Goal: Task Accomplishment & Management: Use online tool/utility

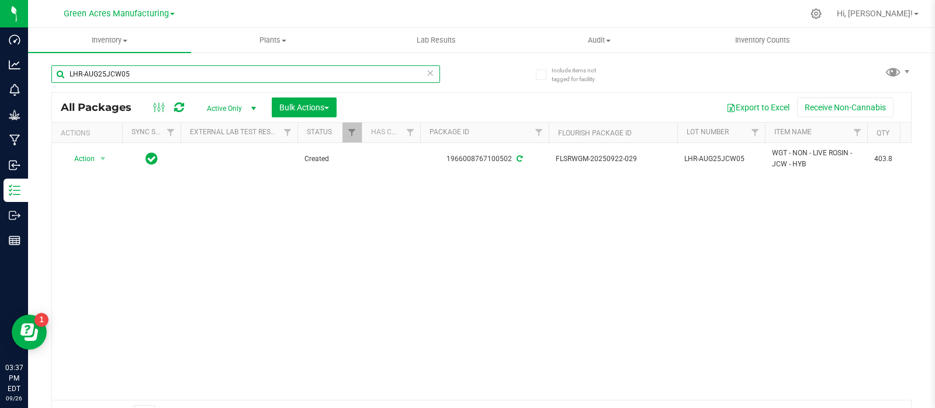
click at [231, 77] on input "LHR-AUG25JCW05" at bounding box center [245, 74] width 388 height 18
paste input "-SEP257UP03"
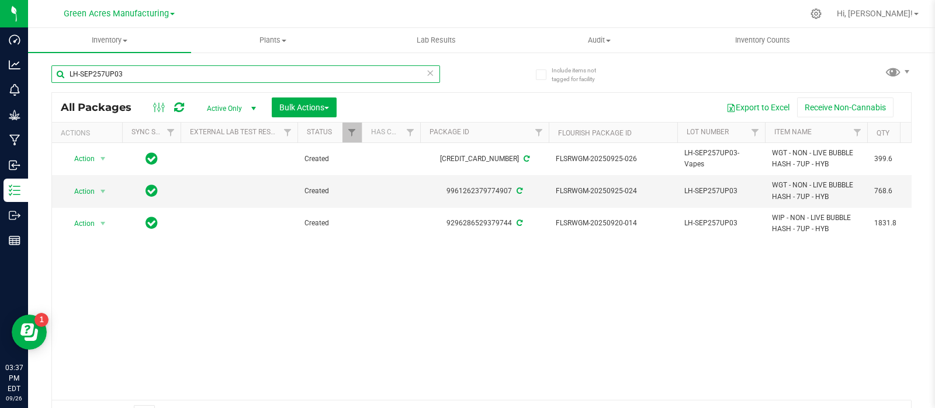
click at [135, 80] on input "LH-SEP257UP03" at bounding box center [245, 74] width 388 height 18
paste input "RZM04"
type input "LH-SEP25RZM04"
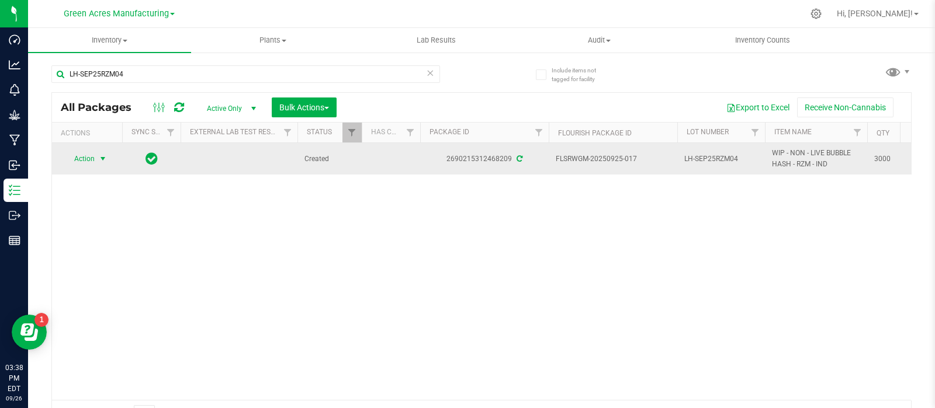
click at [94, 159] on span "Action" at bounding box center [80, 159] width 32 height 16
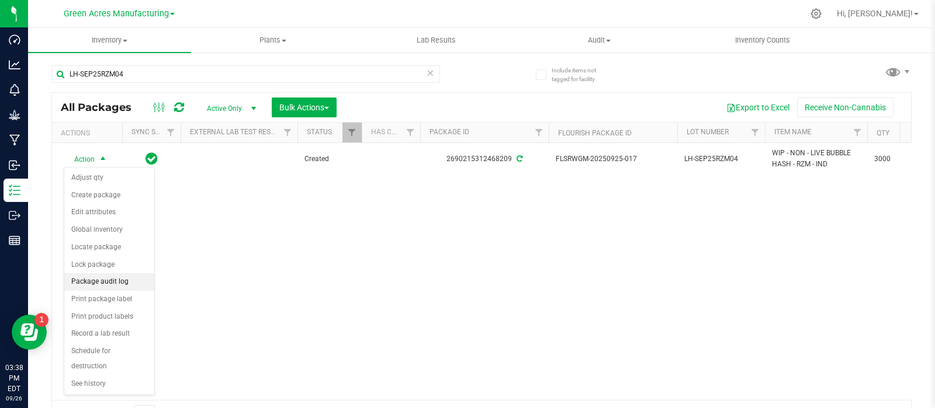
click at [115, 287] on li "Package audit log" at bounding box center [109, 282] width 90 height 18
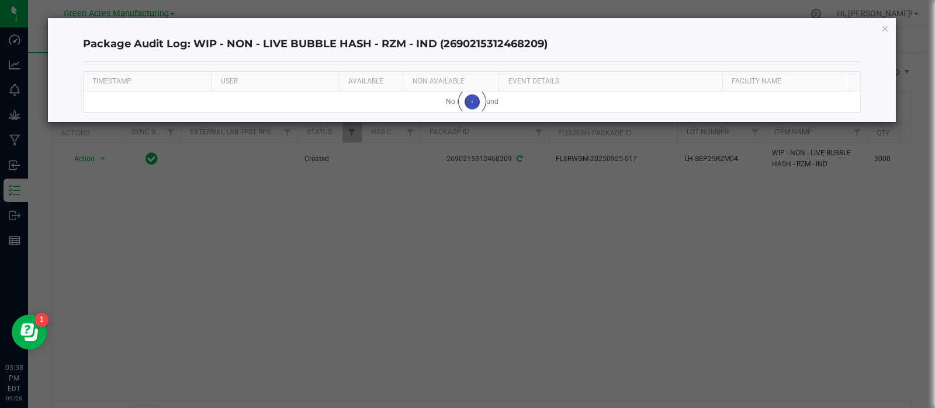
click at [889, 27] on div "Package Audit Log: WIP - NON - LIVE BUBBLE HASH - RZM - IND (2690215312468209) …" at bounding box center [472, 70] width 848 height 104
click at [884, 28] on icon "button" at bounding box center [885, 28] width 8 height 14
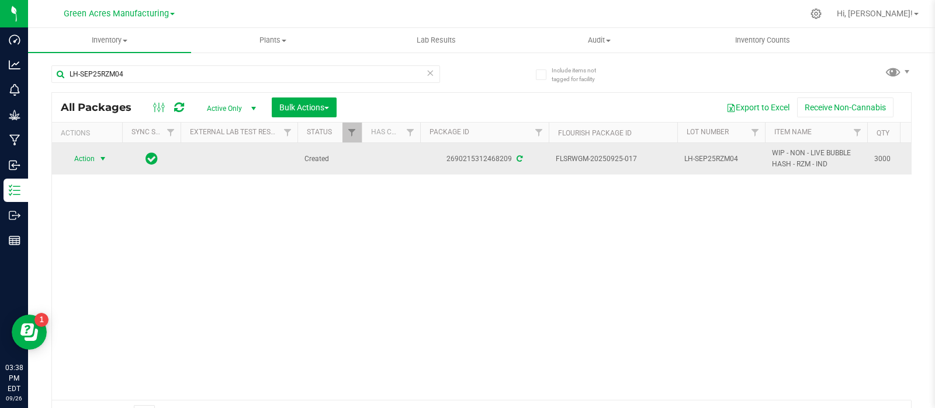
click at [94, 161] on span "Action" at bounding box center [80, 159] width 32 height 16
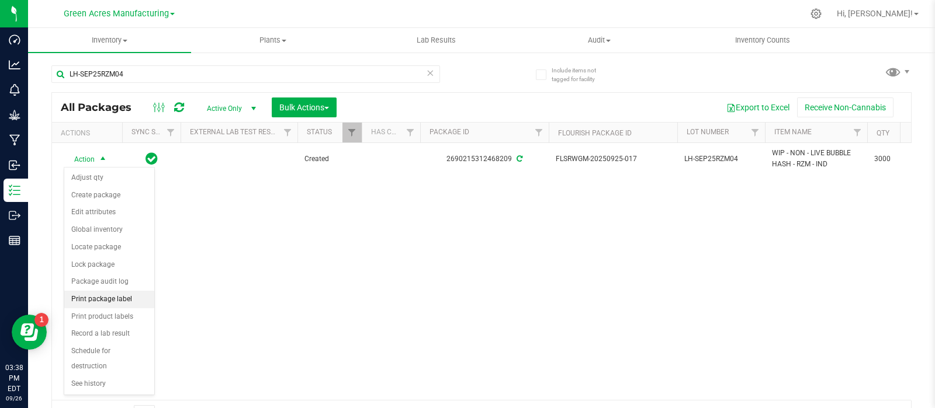
click at [116, 301] on li "Print package label" at bounding box center [109, 300] width 90 height 18
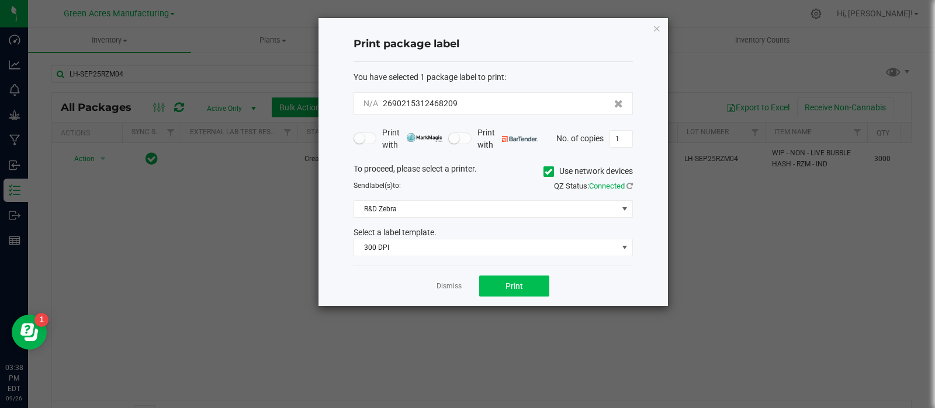
click at [547, 283] on div "Dismiss Print" at bounding box center [492, 286] width 279 height 40
click at [544, 283] on button "Print" at bounding box center [514, 286] width 70 height 21
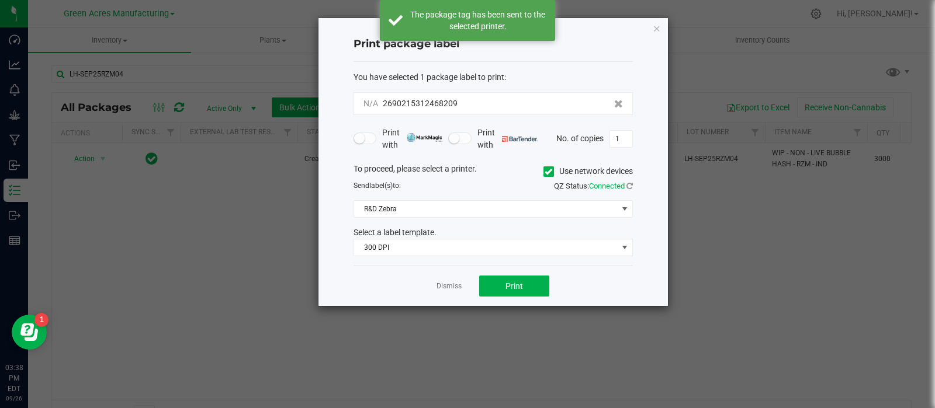
click at [447, 284] on link "Dismiss" at bounding box center [448, 287] width 25 height 10
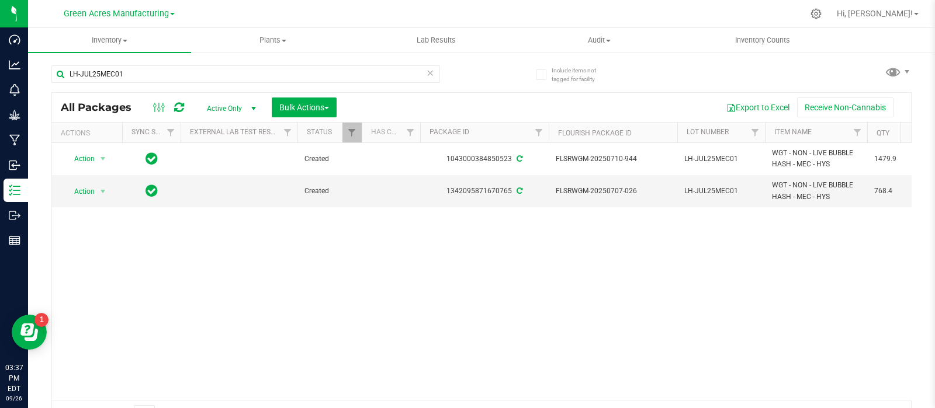
scroll to position [0, 102]
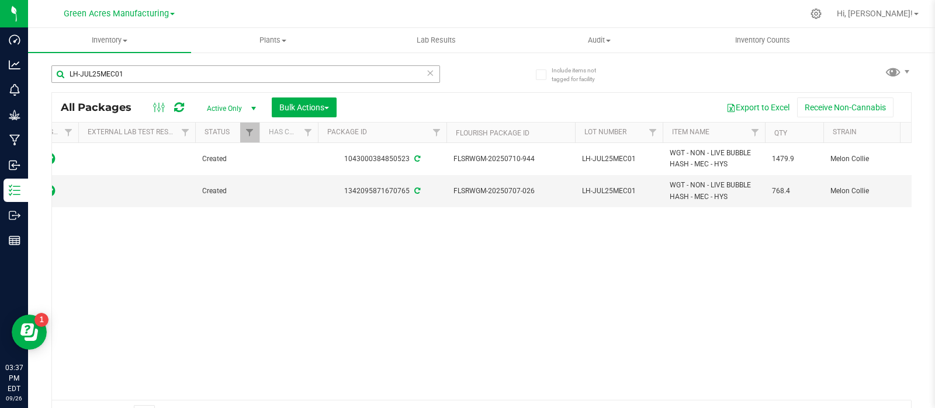
drag, startPoint x: 206, startPoint y: 68, endPoint x: 63, endPoint y: 80, distance: 143.0
click at [64, 81] on input "LH-JUL25MEC01" at bounding box center [245, 74] width 388 height 18
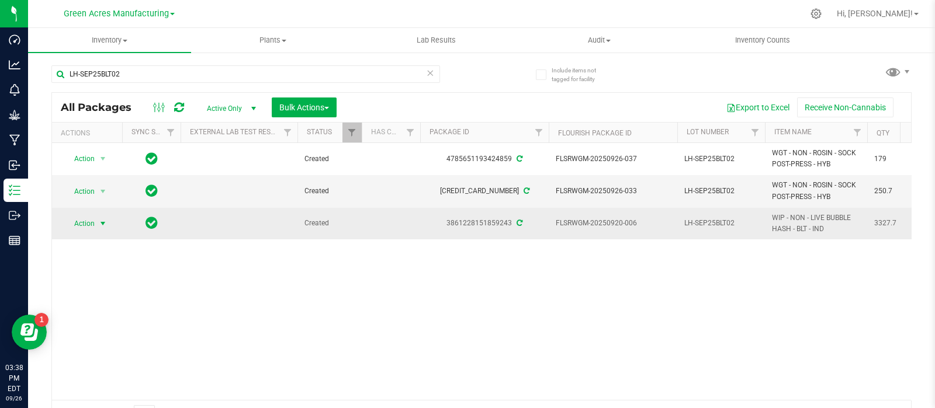
click at [87, 223] on span "Action" at bounding box center [80, 224] width 32 height 16
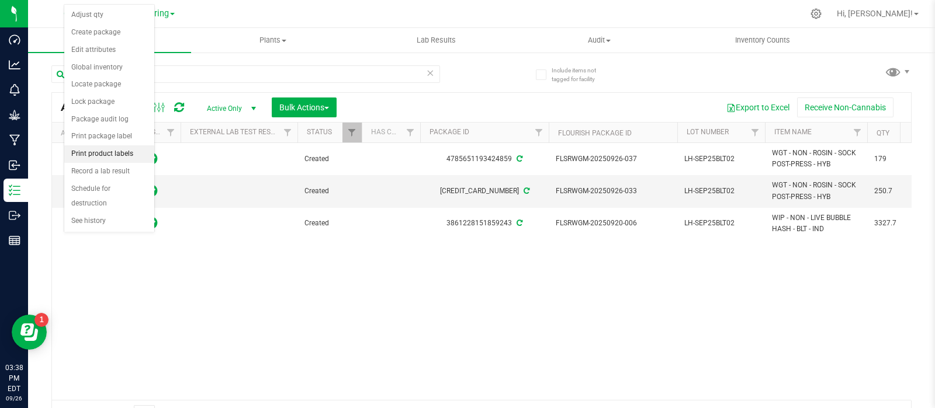
click at [104, 148] on li "Print product labels" at bounding box center [109, 154] width 90 height 18
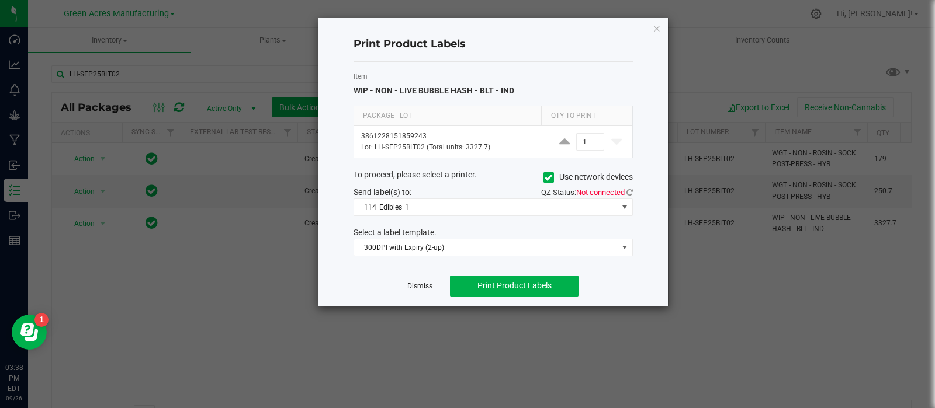
click at [410, 284] on link "Dismiss" at bounding box center [419, 287] width 25 height 10
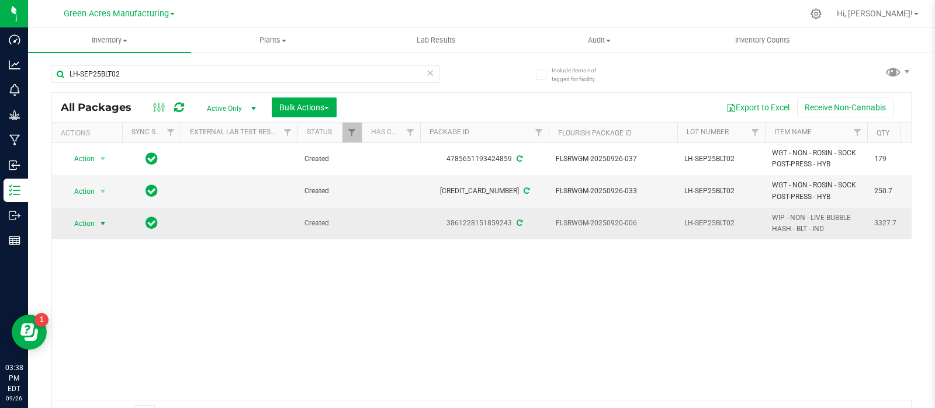
click at [101, 224] on span "select" at bounding box center [102, 223] width 9 height 9
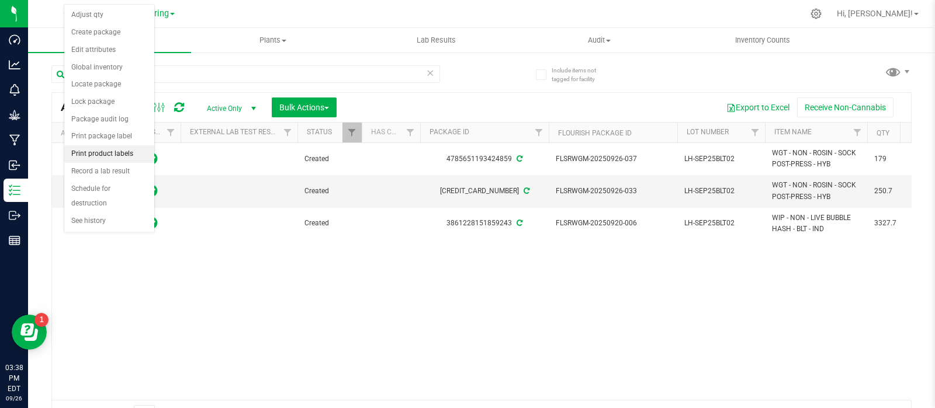
click at [96, 147] on li "Print product labels" at bounding box center [109, 154] width 90 height 18
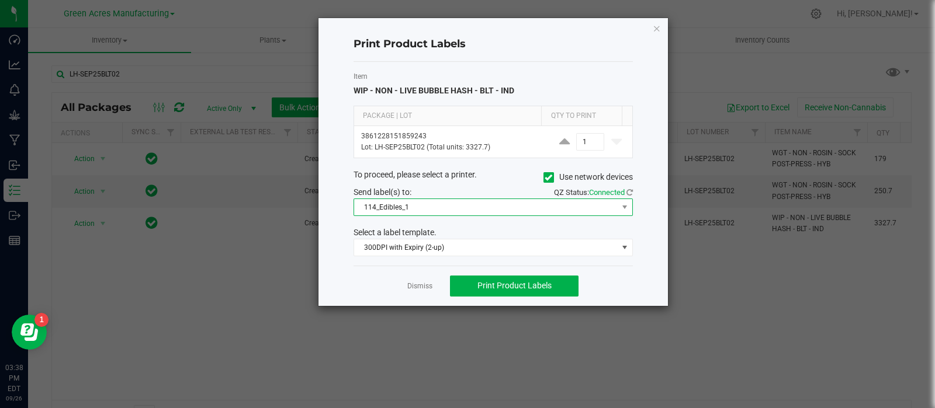
drag, startPoint x: 464, startPoint y: 204, endPoint x: 460, endPoint y: 210, distance: 7.6
click at [464, 204] on span "114_Edibles_1" at bounding box center [485, 207] width 263 height 16
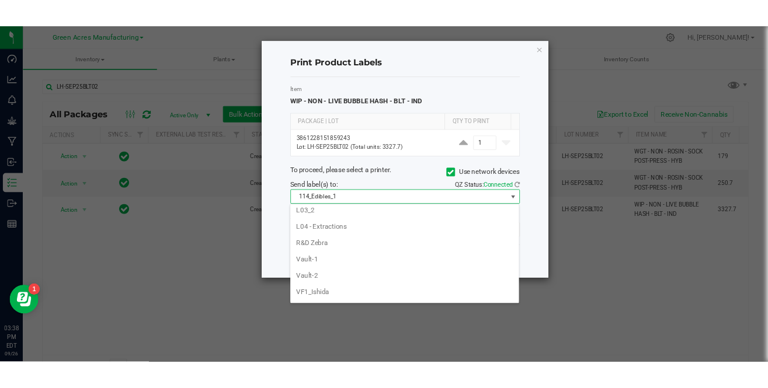
scroll to position [445, 0]
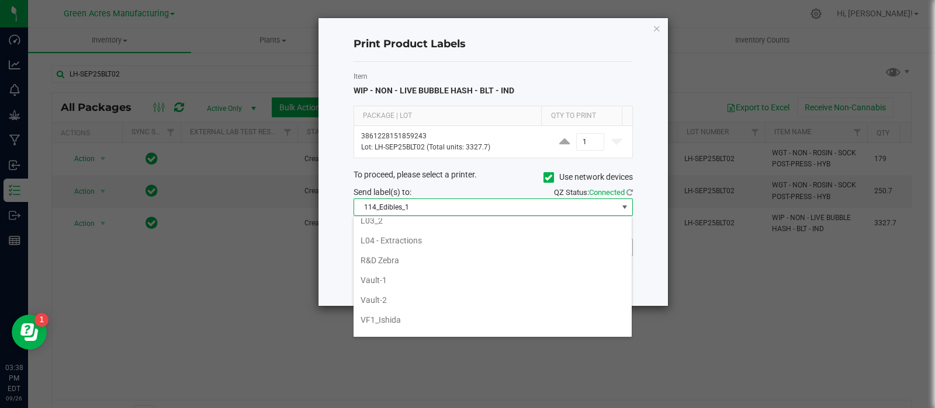
click at [446, 251] on li "R&D Zebra" at bounding box center [492, 261] width 278 height 20
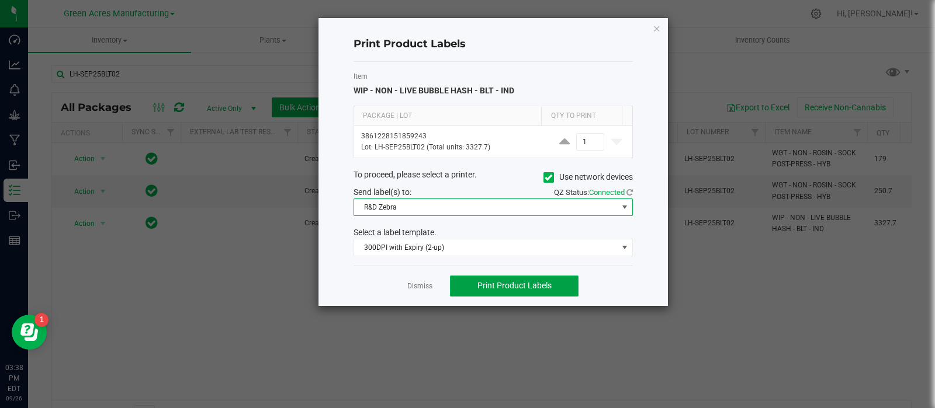
click at [502, 288] on span "Print Product Labels" at bounding box center [514, 285] width 74 height 9
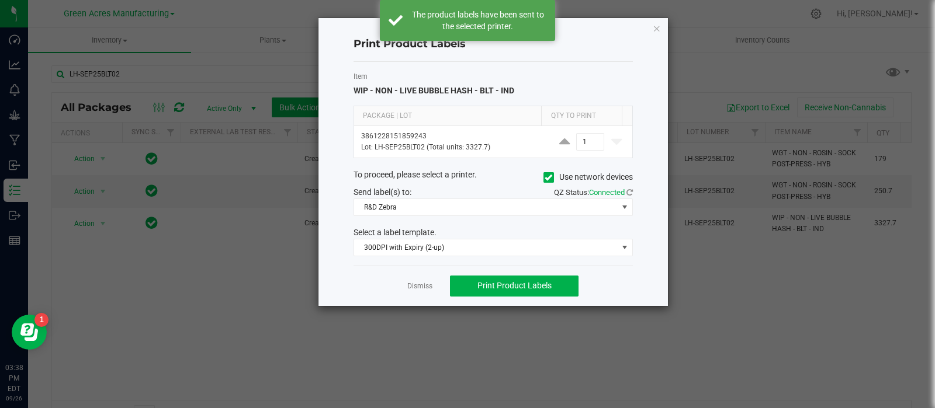
click at [418, 285] on link "Dismiss" at bounding box center [419, 287] width 25 height 10
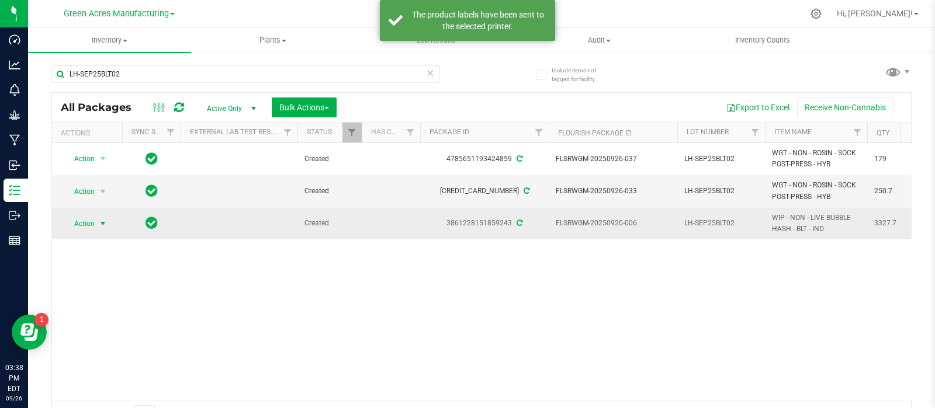
click at [107, 222] on span "select" at bounding box center [103, 224] width 15 height 16
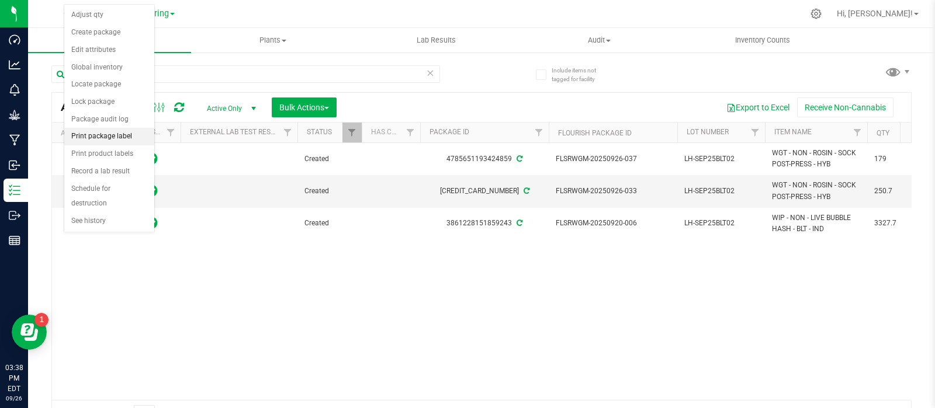
click at [107, 138] on li "Print package label" at bounding box center [109, 137] width 90 height 18
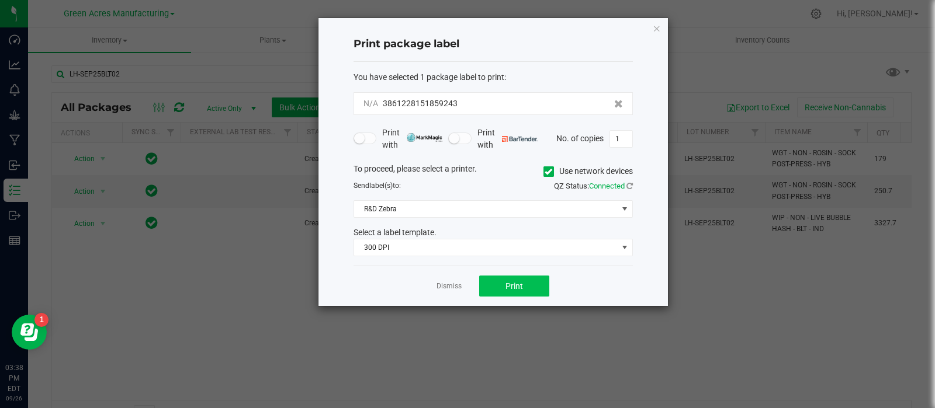
click at [495, 296] on div "Dismiss Print" at bounding box center [492, 286] width 279 height 40
click at [494, 290] on button "Print" at bounding box center [514, 286] width 70 height 21
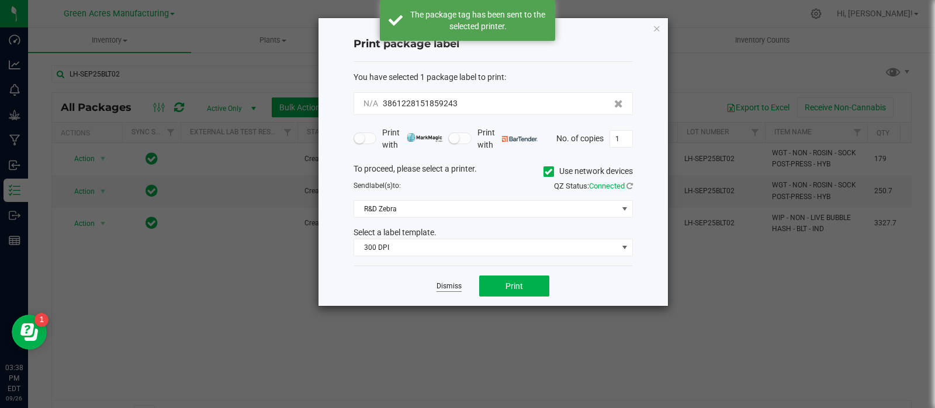
click at [456, 287] on link "Dismiss" at bounding box center [448, 287] width 25 height 10
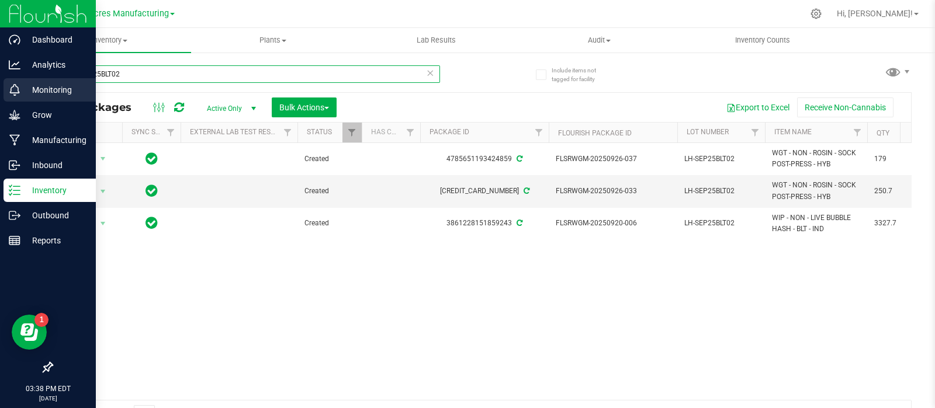
drag, startPoint x: 181, startPoint y: 73, endPoint x: 6, endPoint y: 98, distance: 176.4
click at [4, 98] on div "Dashboard Analytics Monitoring Grow Manufacturing Inbound Inventory Outbound Re…" at bounding box center [467, 204] width 935 height 408
paste input "7UP03"
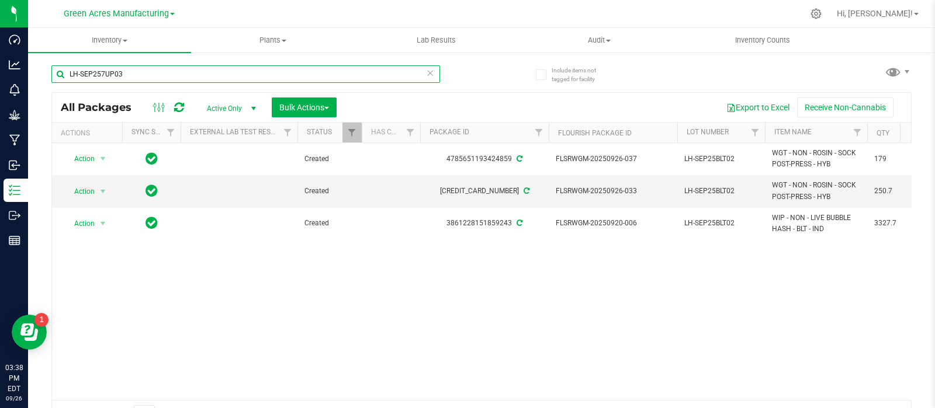
type input "LH-SEP257UP03"
